Goal: Task Accomplishment & Management: Manage account settings

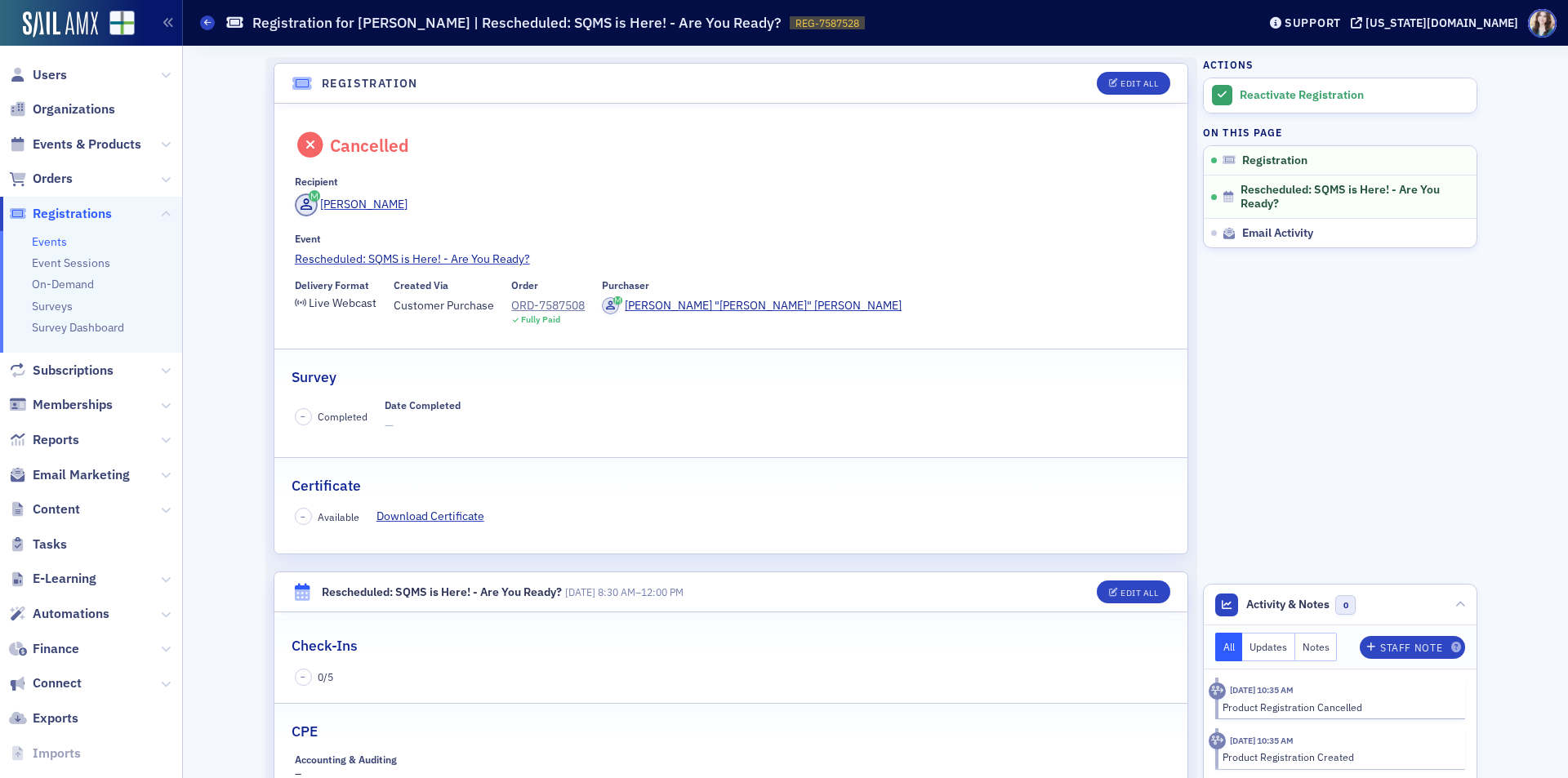
click at [39, 64] on span "Users" at bounding box center [91, 75] width 182 height 35
click at [44, 76] on span "Users" at bounding box center [50, 75] width 35 height 18
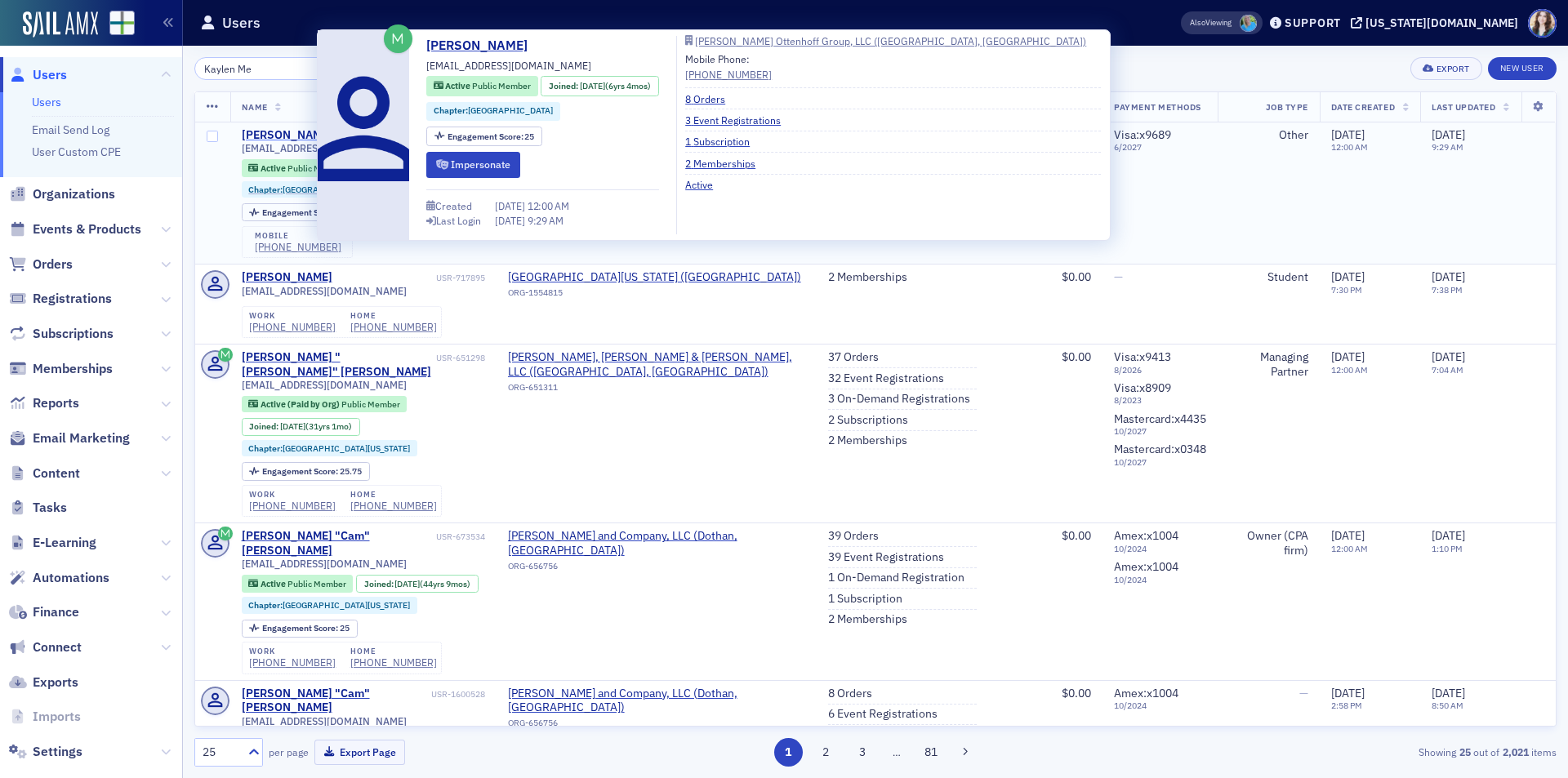
type input "Kaylen Me"
click at [288, 131] on div "Kaylen Melton" at bounding box center [287, 135] width 91 height 15
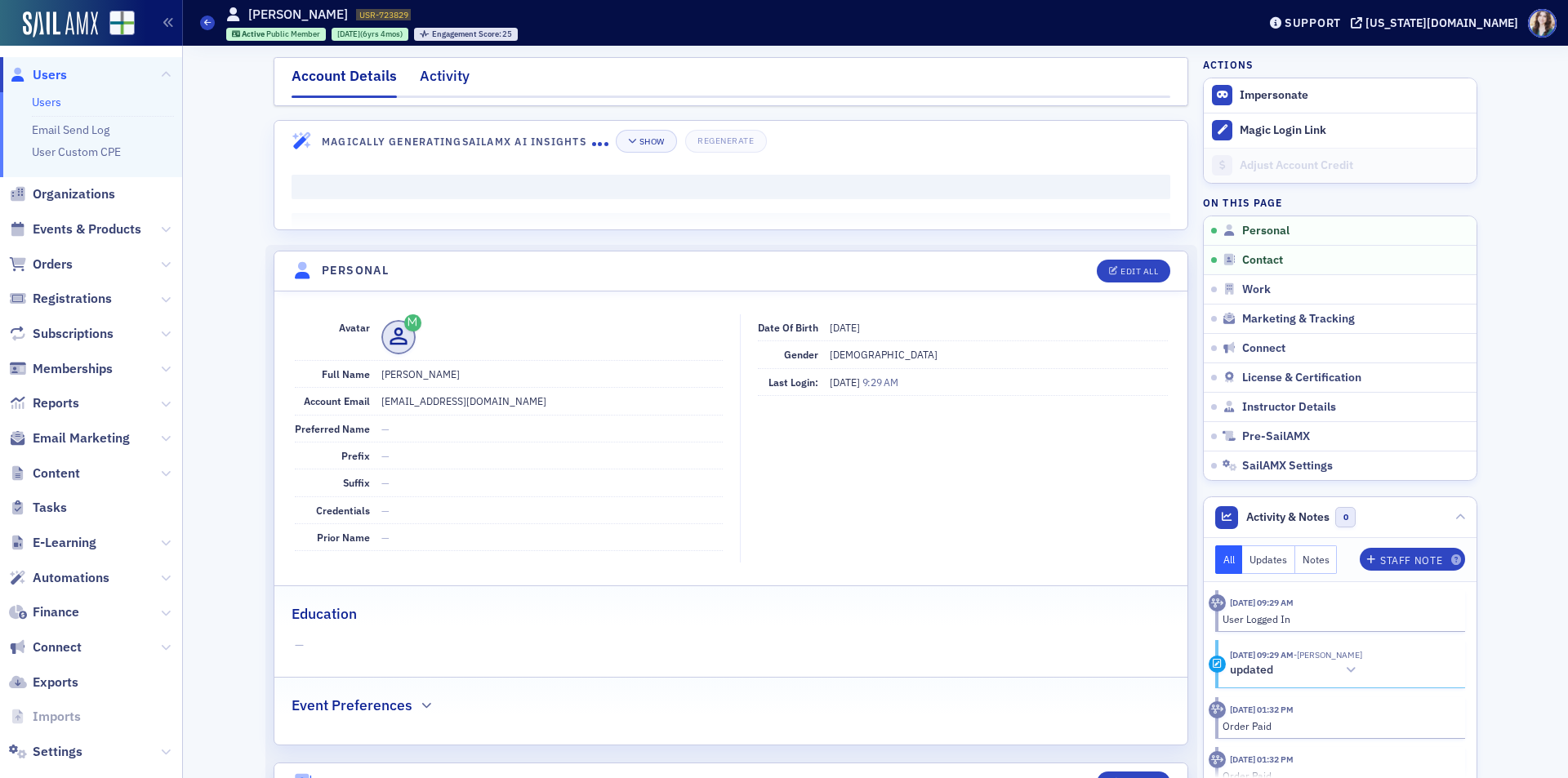
click at [434, 72] on div "Activity" at bounding box center [444, 80] width 50 height 30
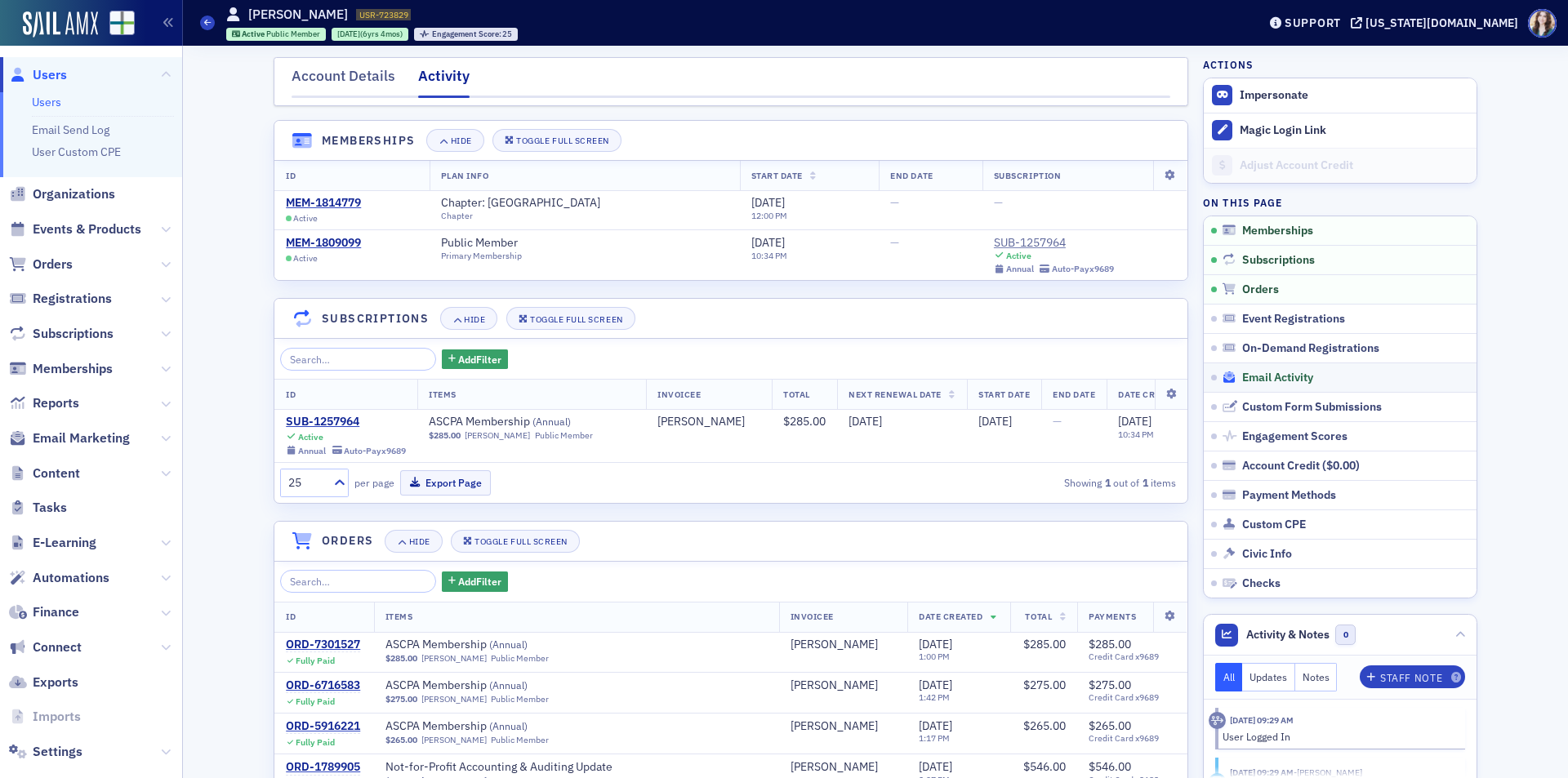
click at [1283, 383] on span "Email Activity" at bounding box center [1278, 378] width 71 height 15
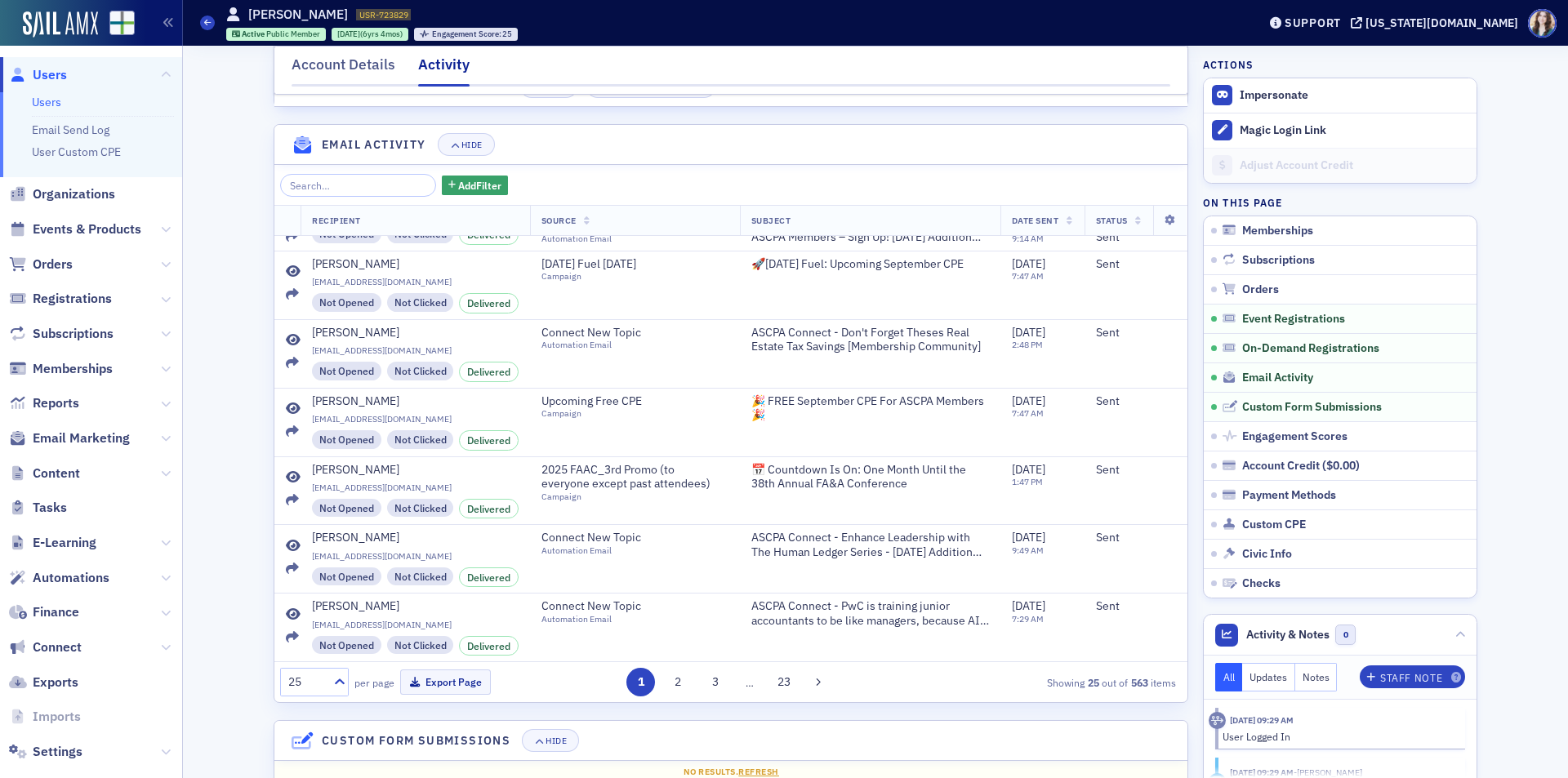
scroll to position [1392, 0]
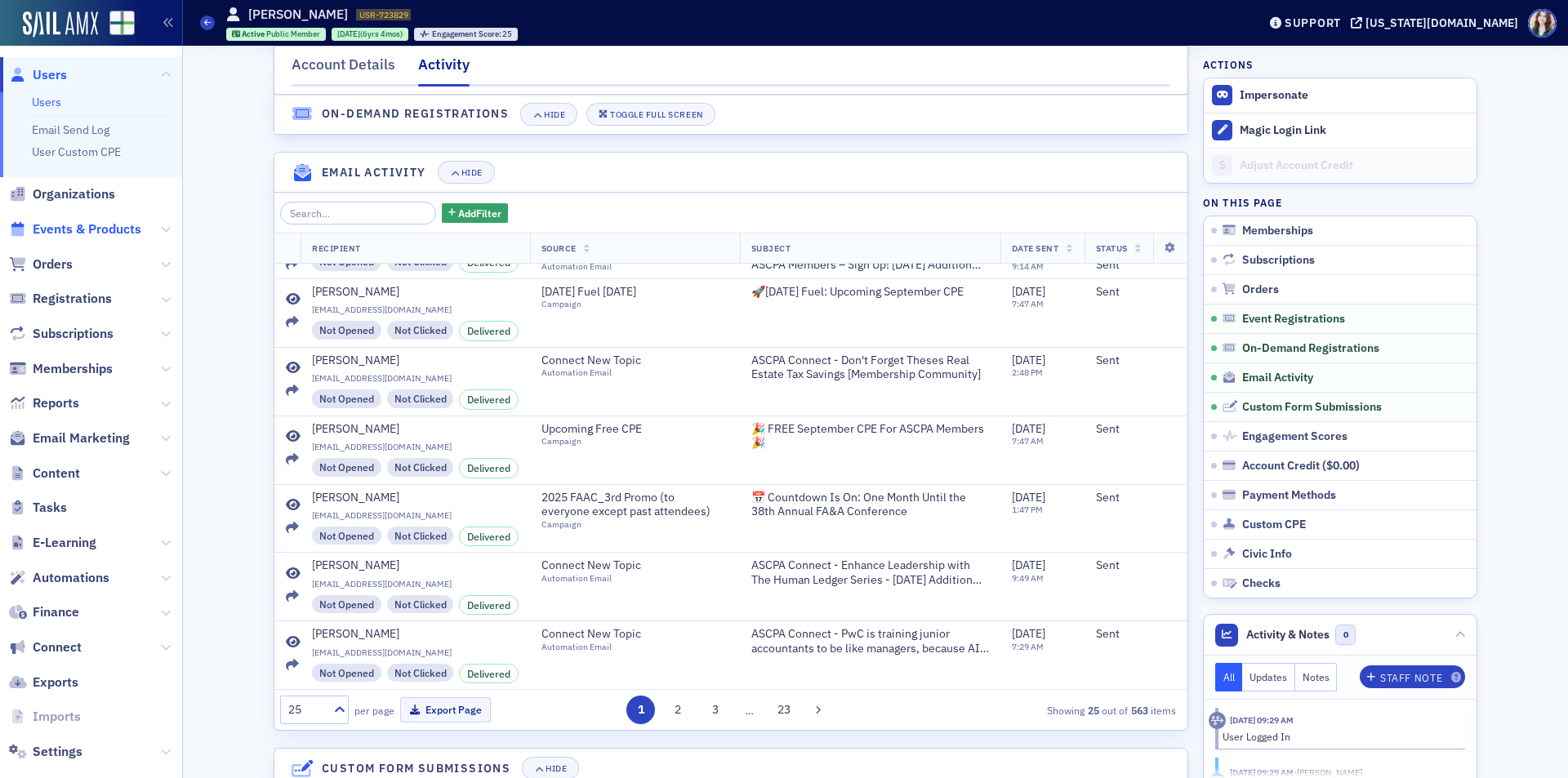
click at [59, 233] on span "Events & Products" at bounding box center [87, 229] width 108 height 18
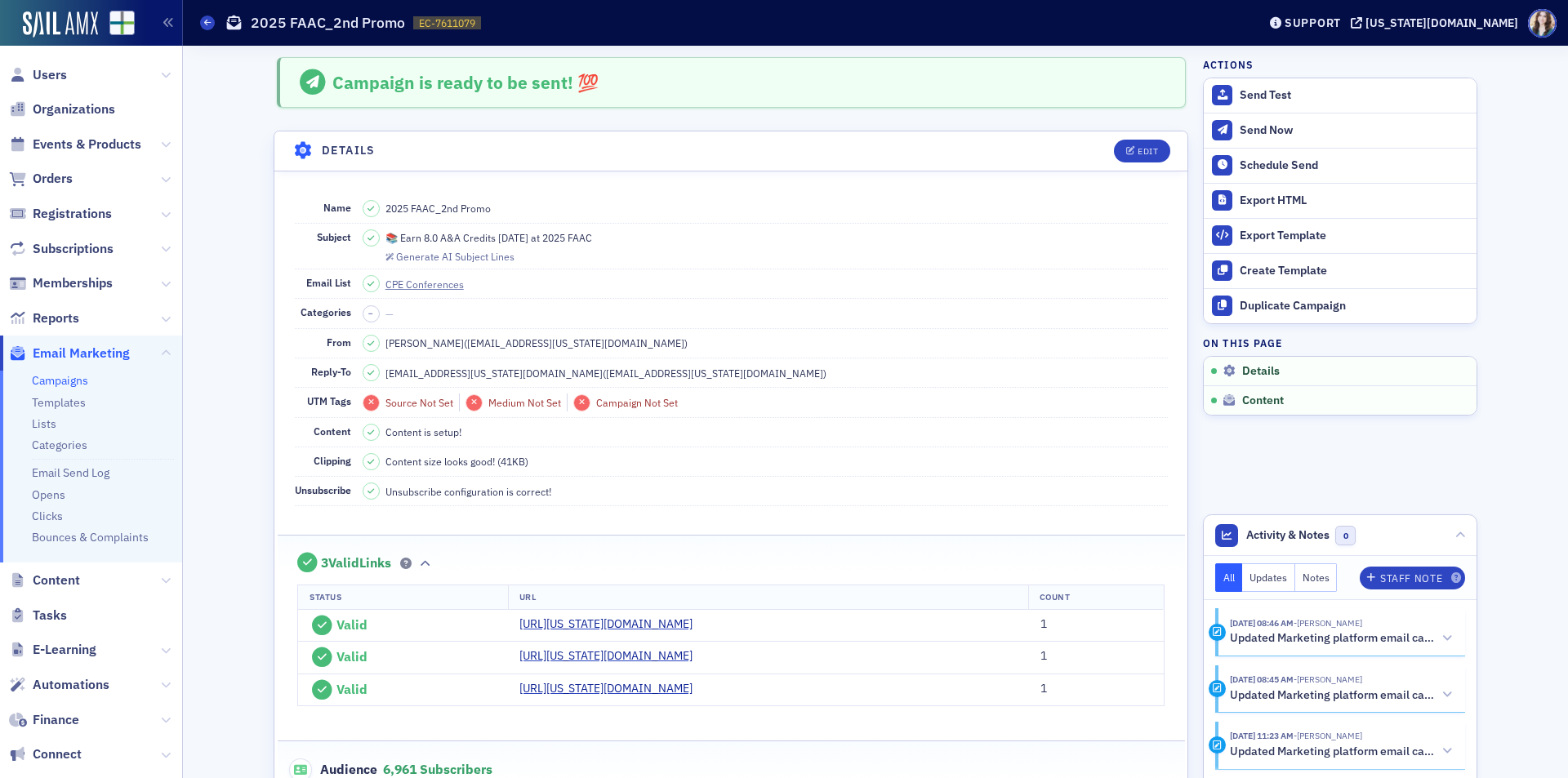
scroll to position [179, 0]
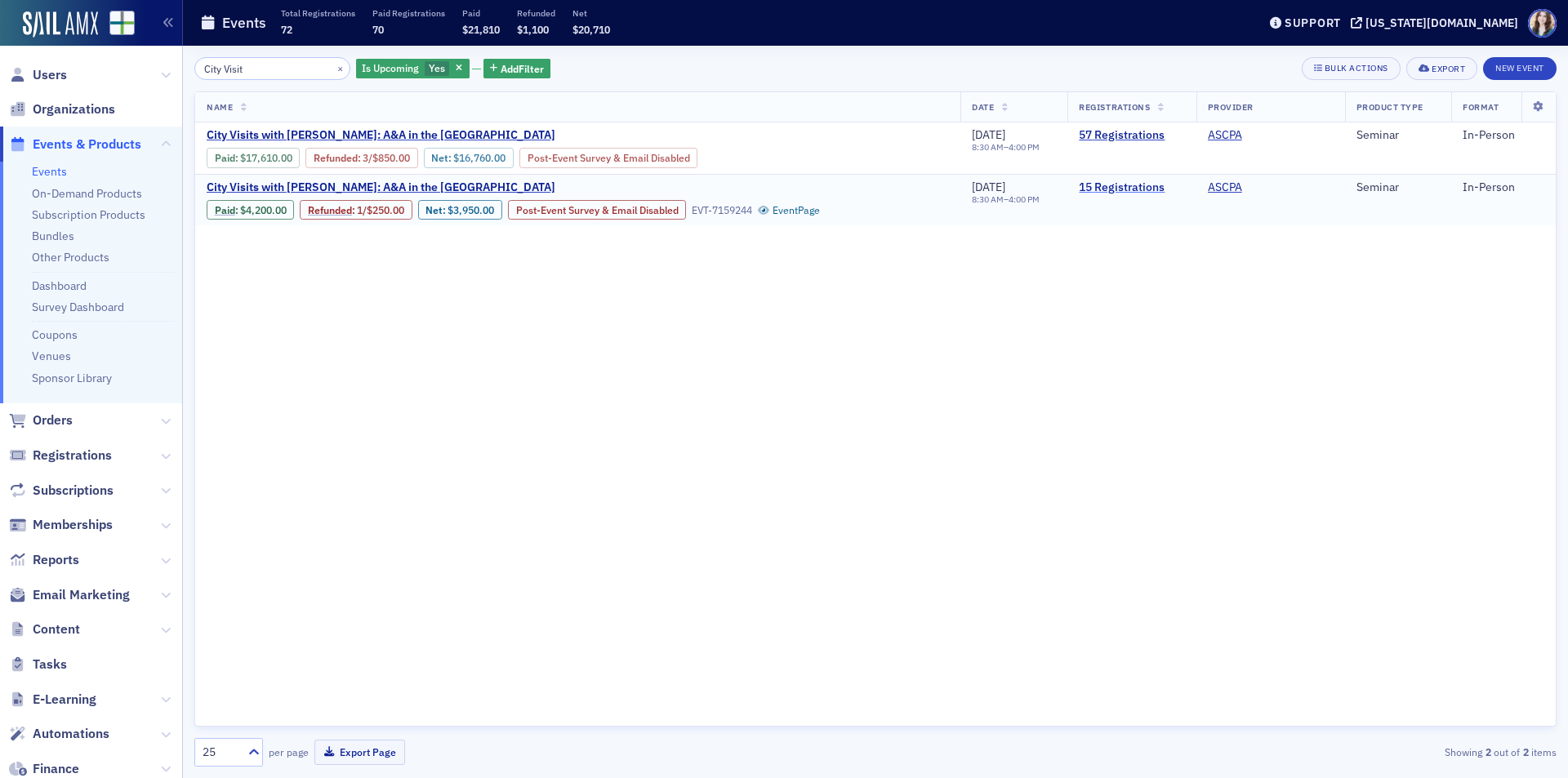
click at [1129, 185] on link "15 Registrations" at bounding box center [1132, 188] width 106 height 15
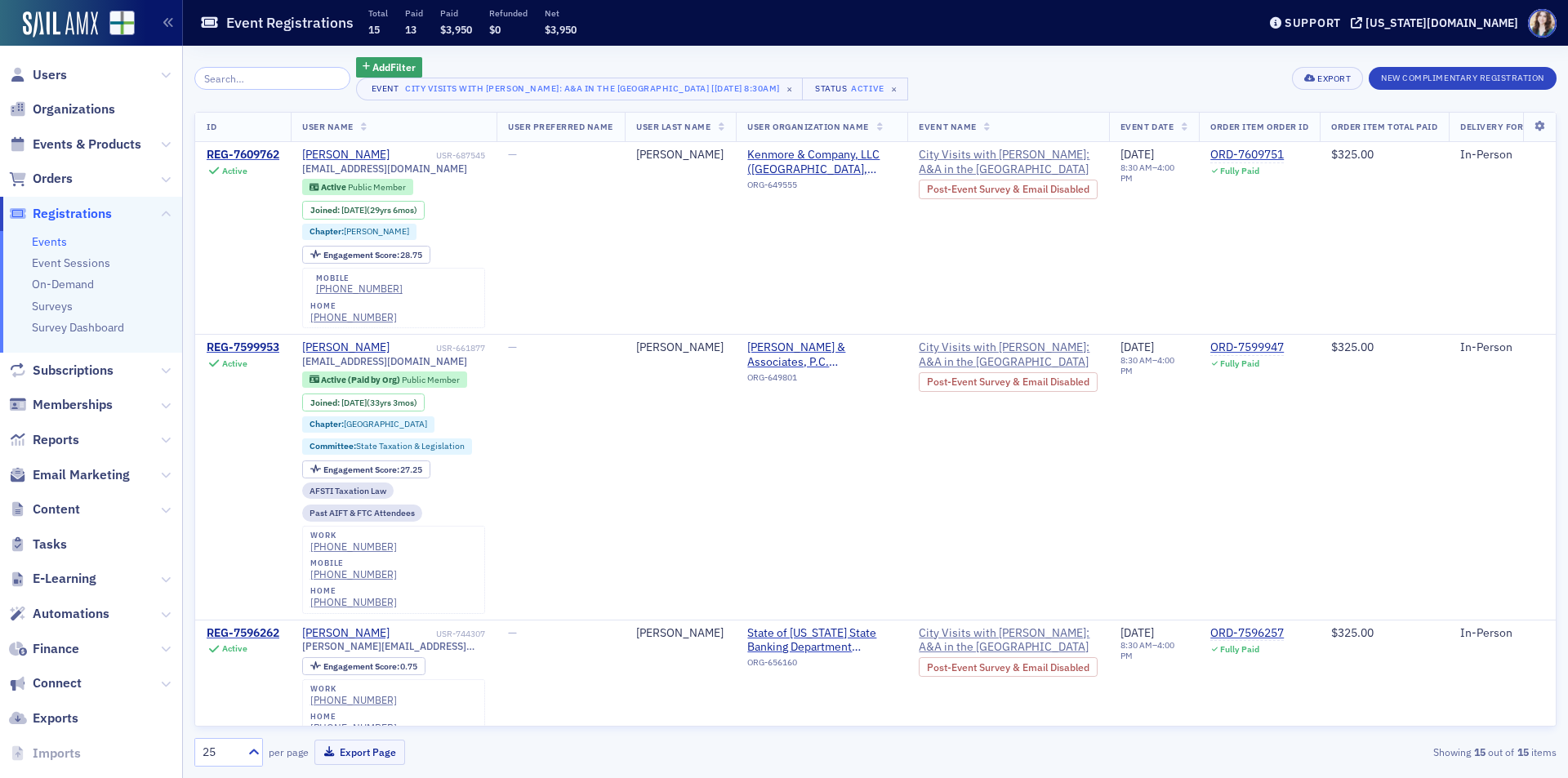
click at [354, 120] on span "User Name" at bounding box center [327, 126] width 51 height 11
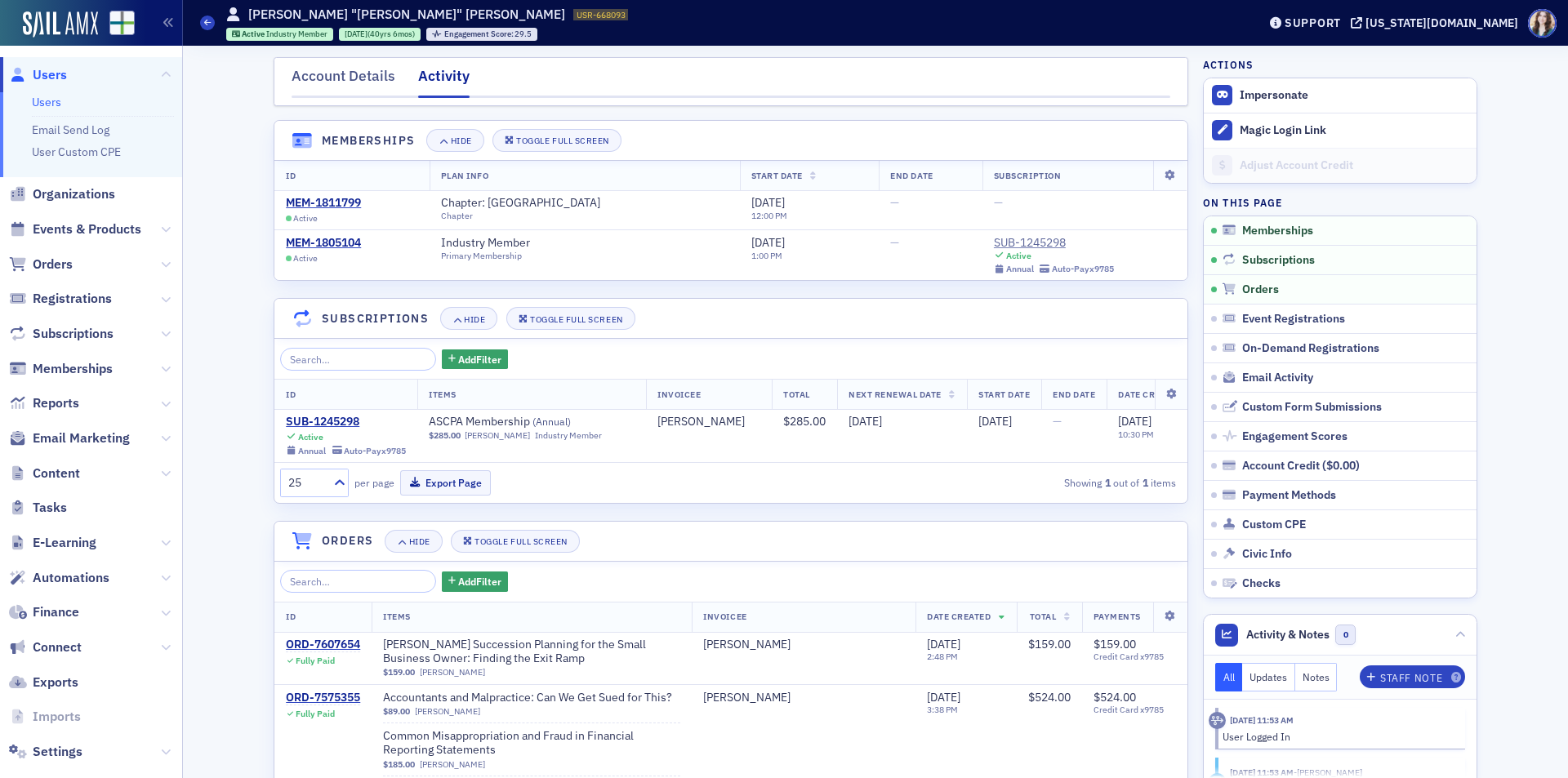
click at [49, 81] on span "Users" at bounding box center [50, 75] width 35 height 18
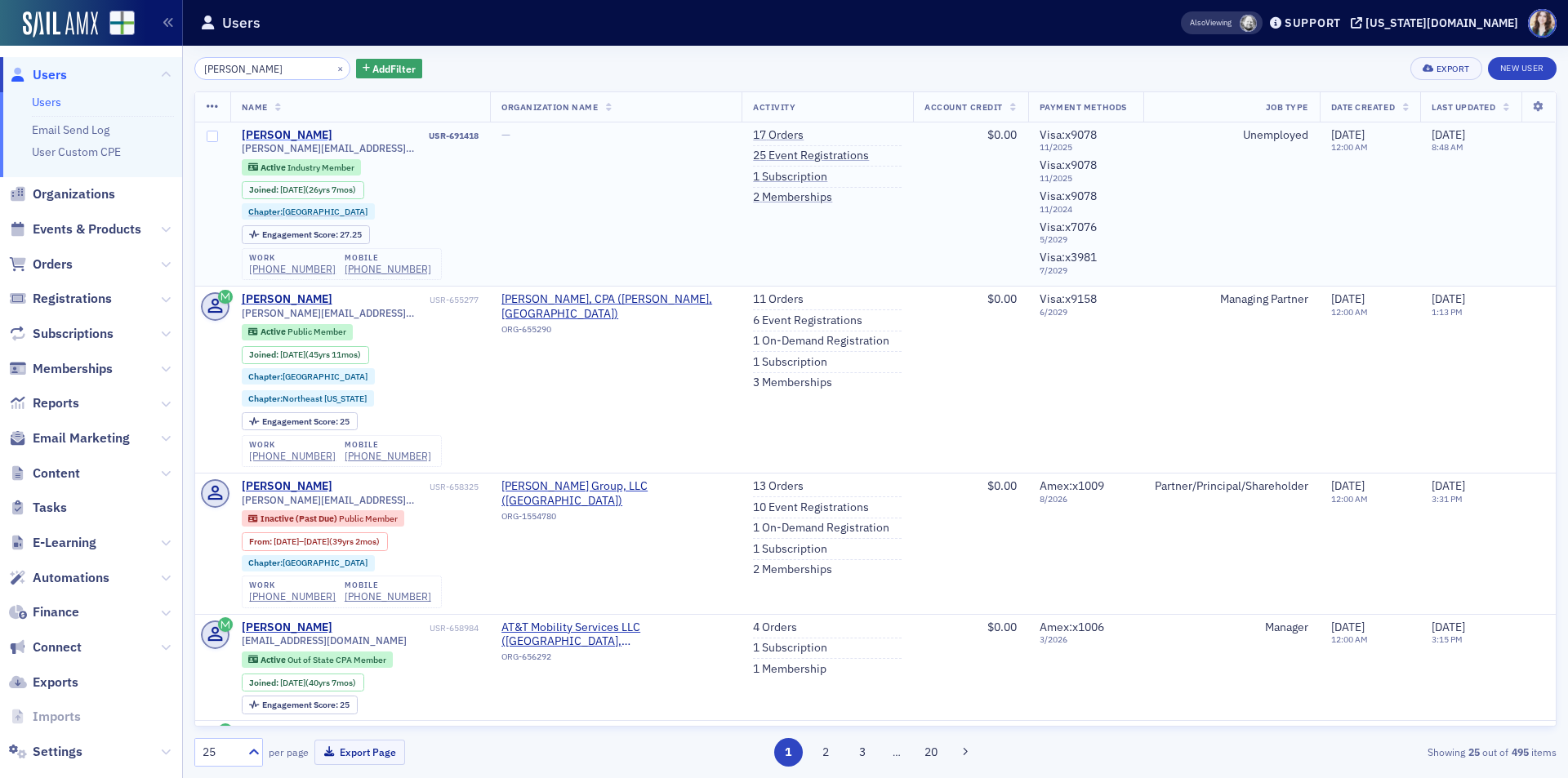
type input "David Sisk"
click at [257, 130] on div "David Sisk" at bounding box center [287, 135] width 91 height 15
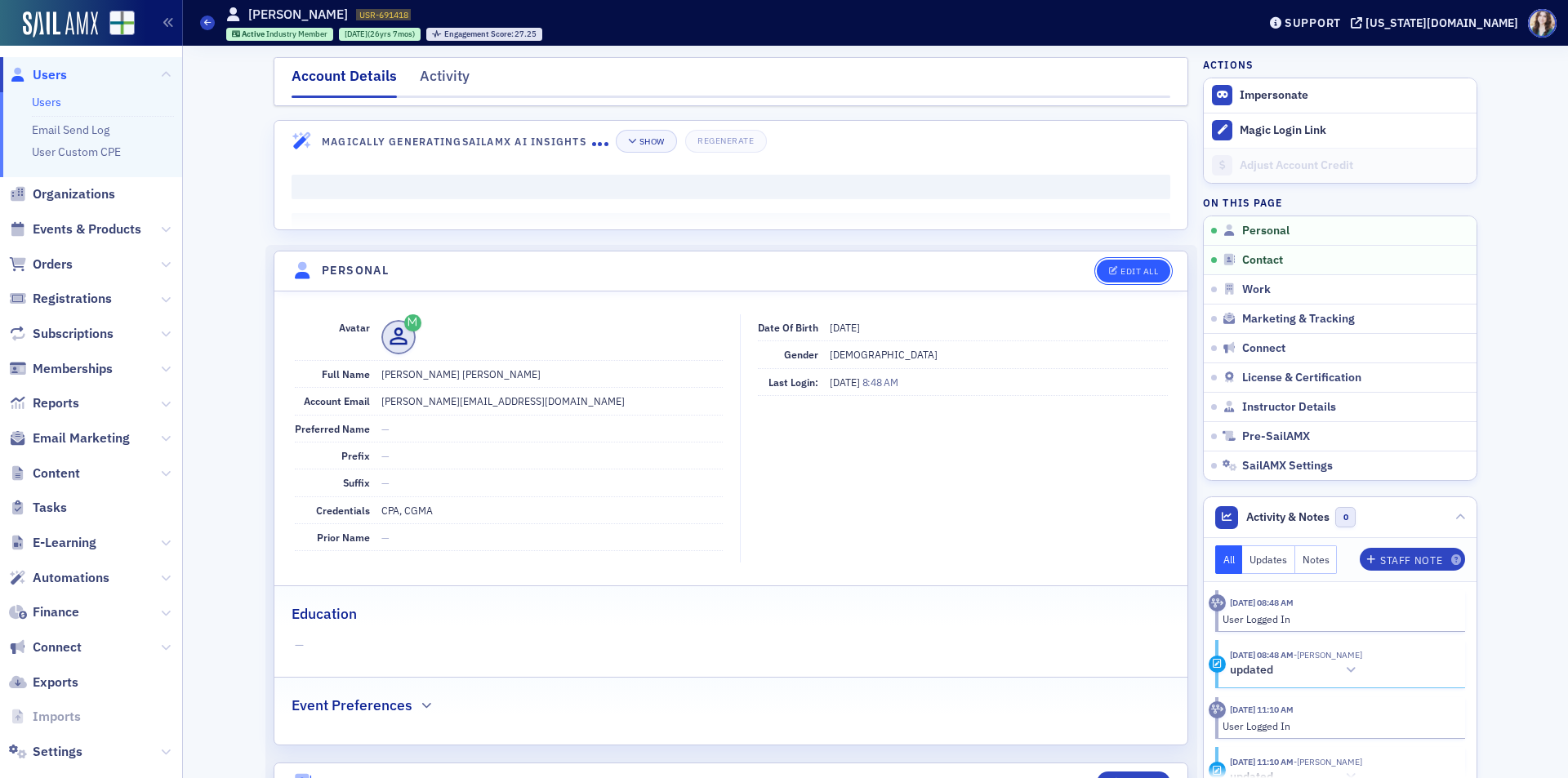
click at [1120, 276] on div "Edit All" at bounding box center [1139, 272] width 37 height 9
select select "US"
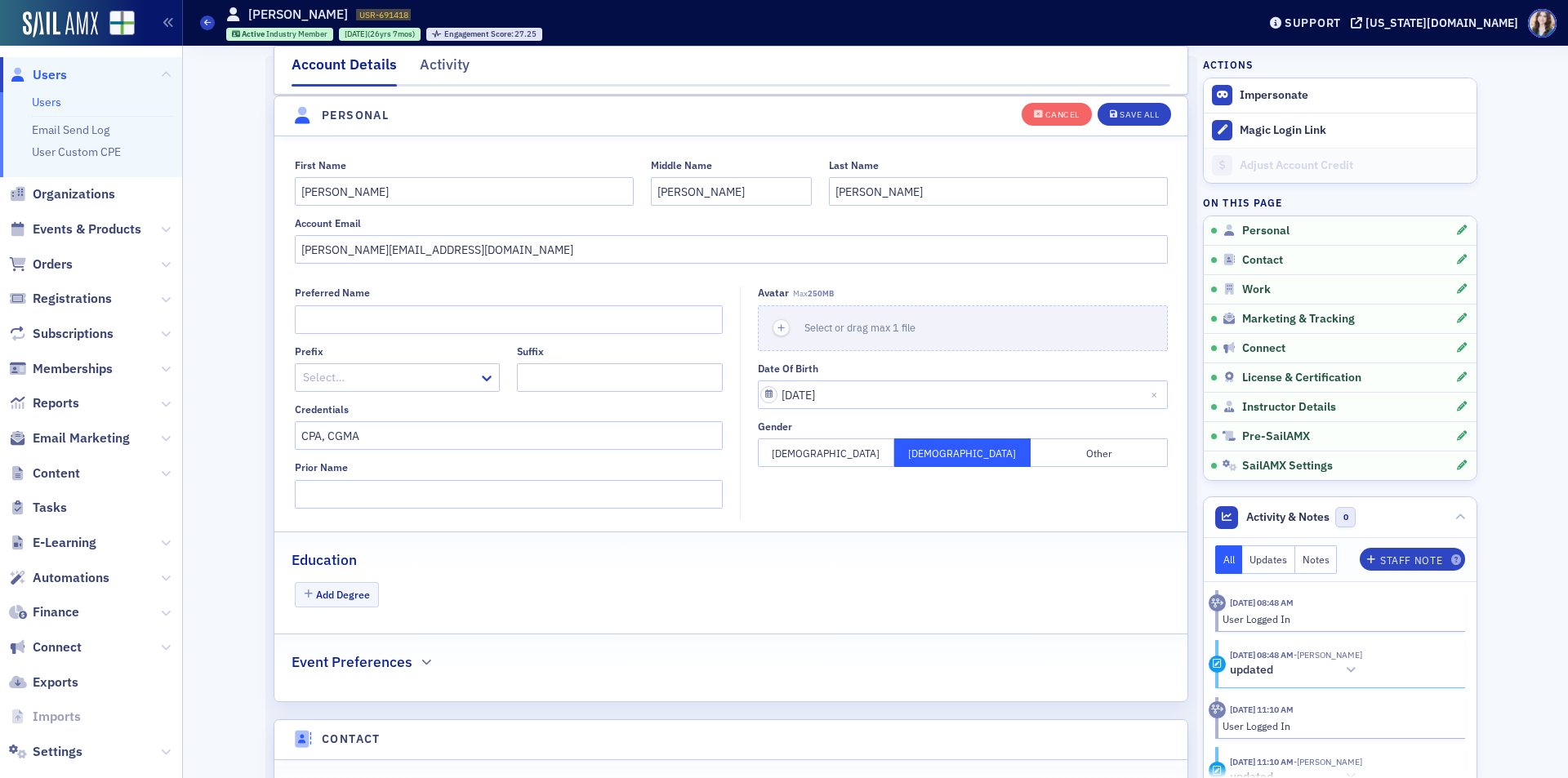
scroll to position [191, 0]
drag, startPoint x: 565, startPoint y: 258, endPoint x: 224, endPoint y: 288, distance: 342.3
paste input "david.sisk35209@gmail.com"
type input "david.sisk35209@gmail.com"
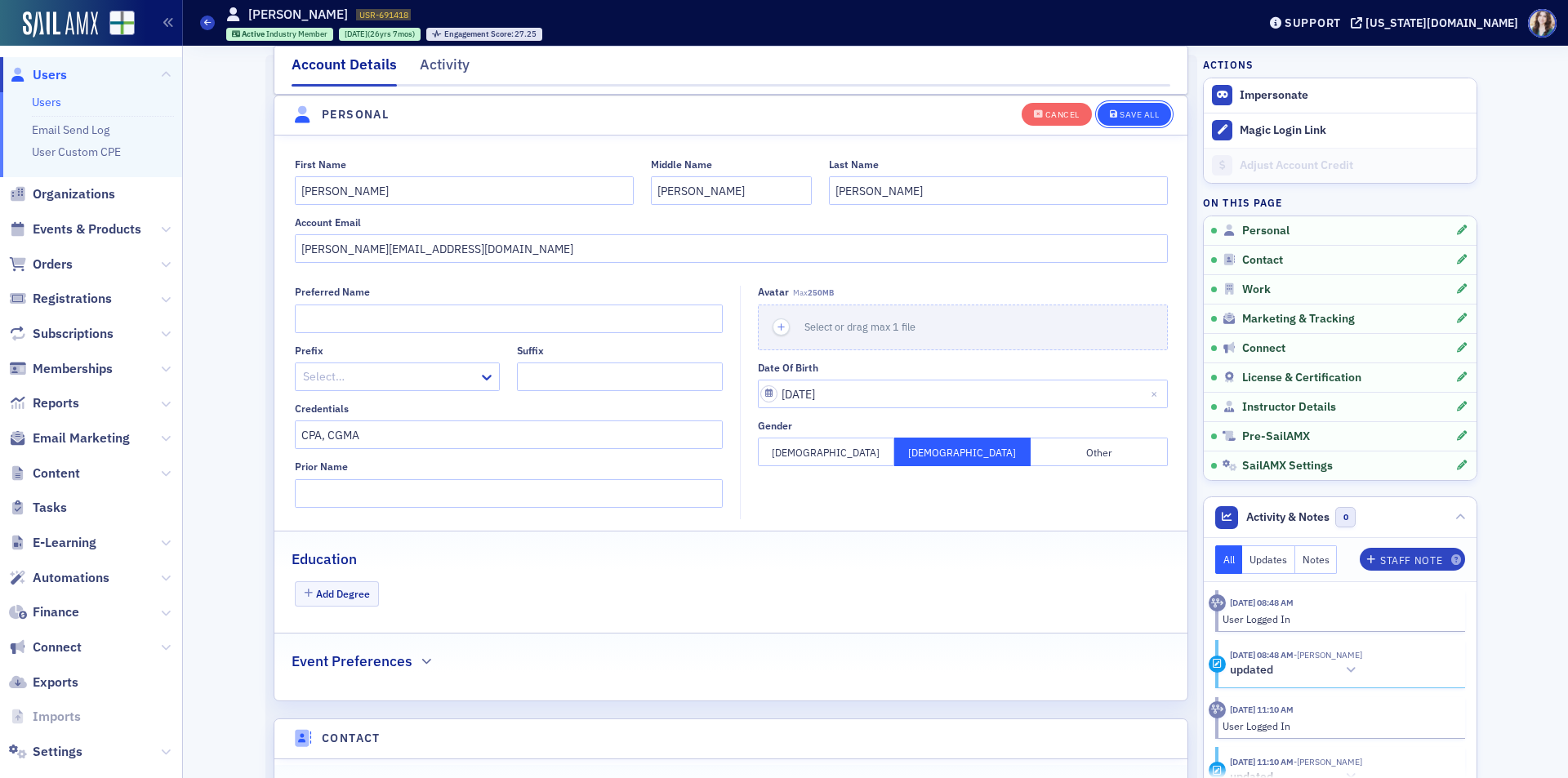
click at [1106, 106] on button "Save All" at bounding box center [1134, 113] width 74 height 22
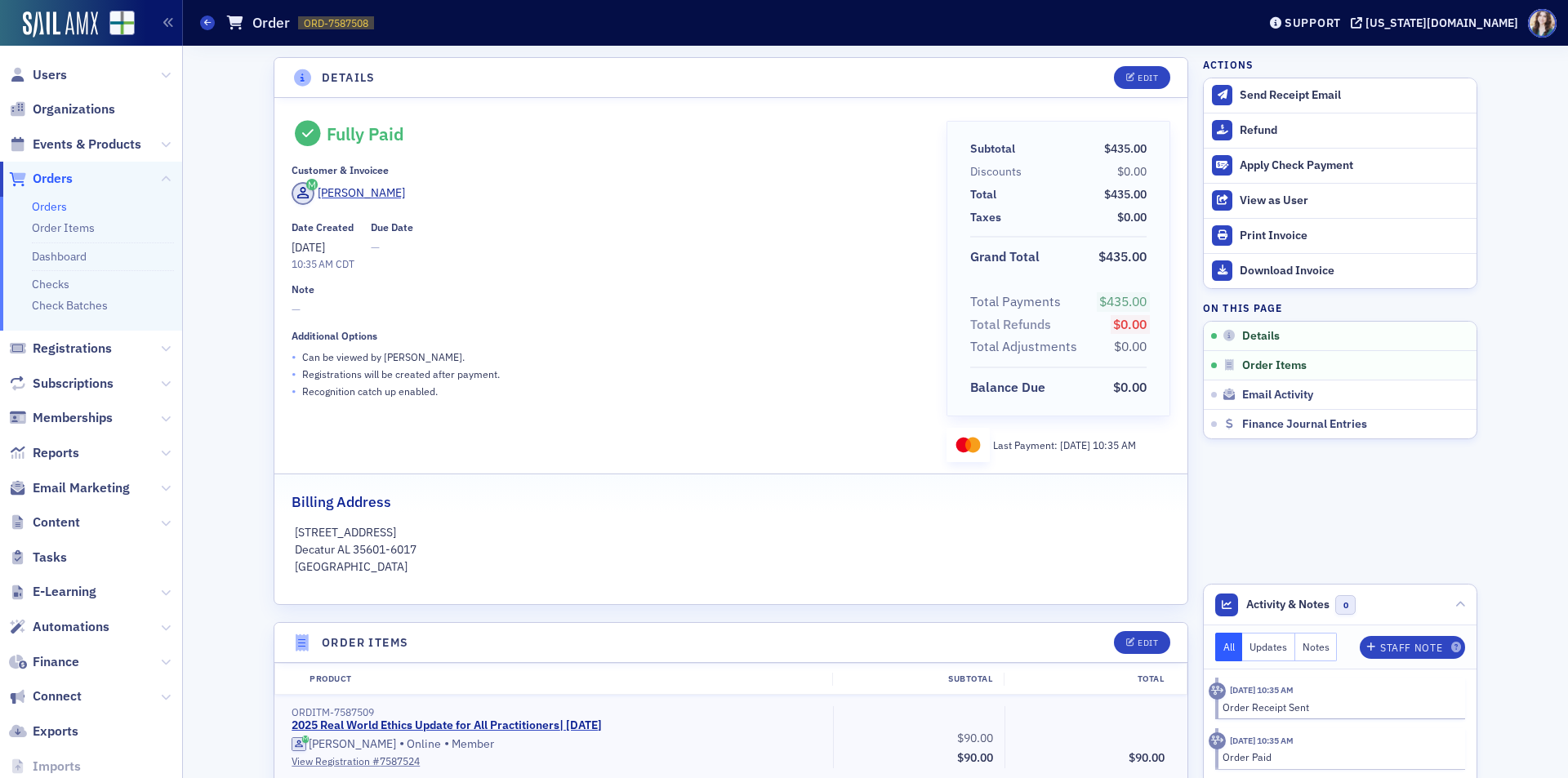
click at [494, 71] on header "Details Edit" at bounding box center [731, 78] width 913 height 40
